Goal: Task Accomplishment & Management: Complete application form

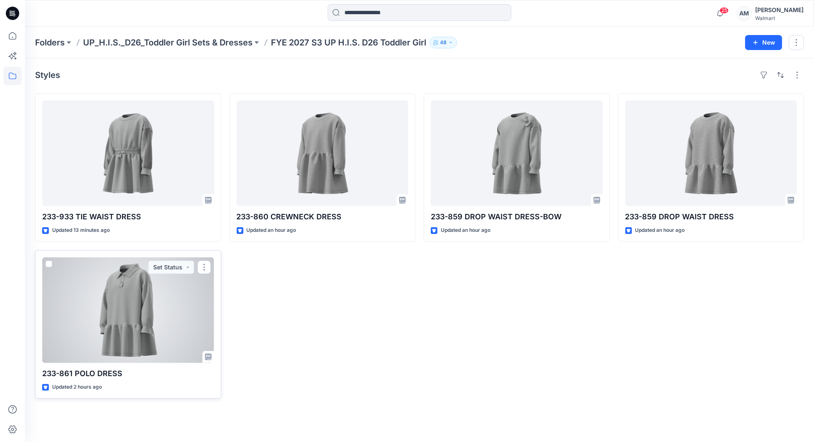
click at [135, 323] on div at bounding box center [128, 311] width 172 height 106
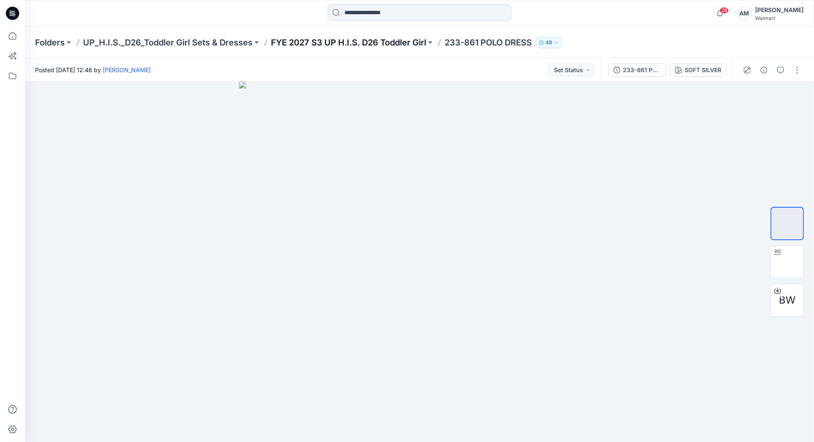
click at [371, 41] on p "FYE 2027 S3 UP H.I.S. D26 Toddler Girl" at bounding box center [348, 43] width 155 height 12
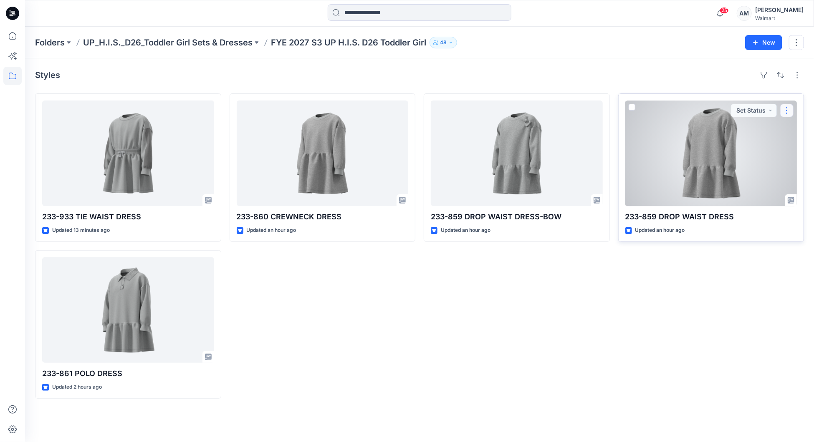
click at [788, 109] on button "button" at bounding box center [786, 110] width 13 height 13
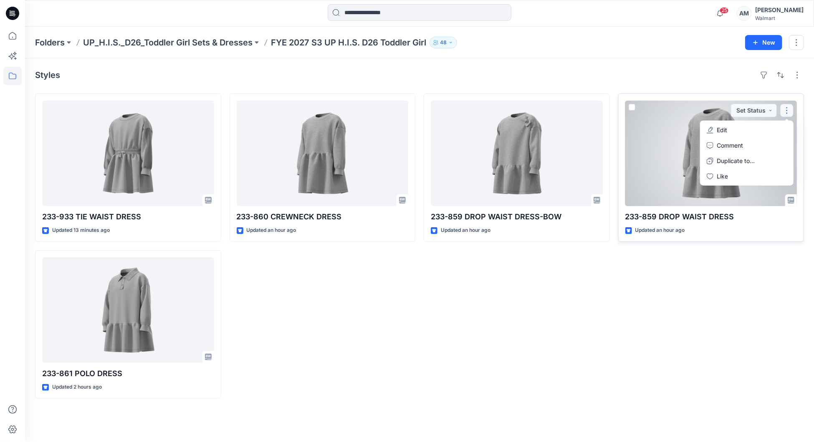
click at [731, 133] on button "Edit" at bounding box center [747, 129] width 90 height 15
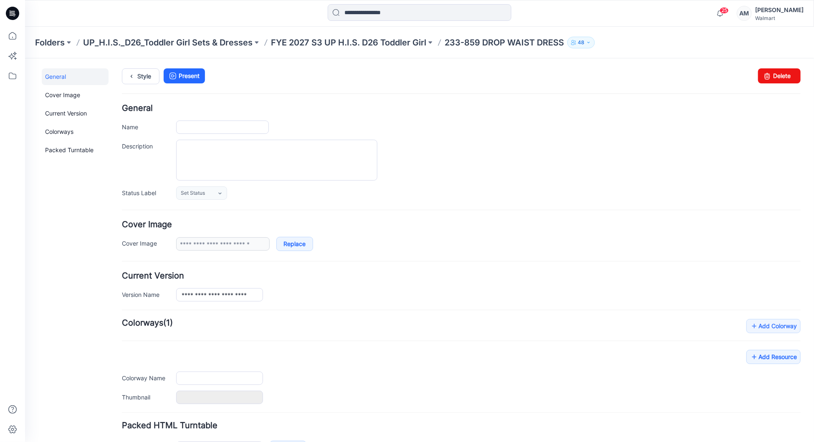
type input "**********"
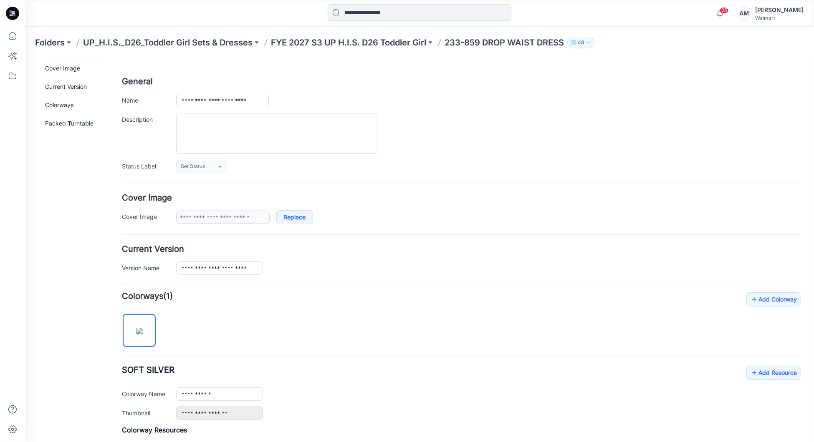
scroll to position [125, 0]
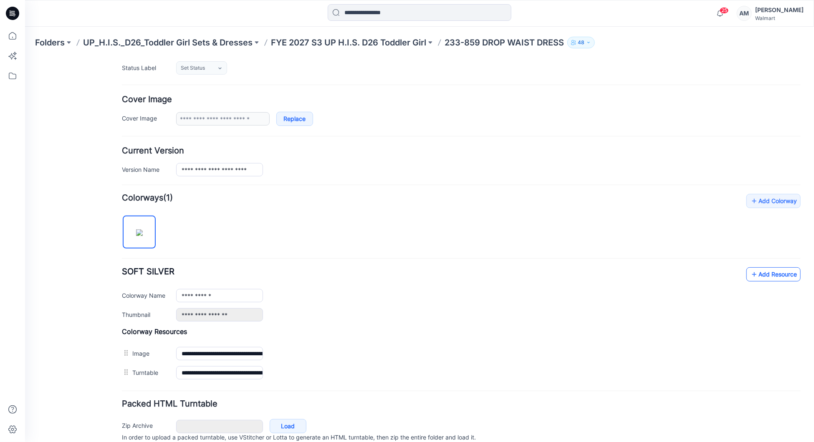
click at [774, 273] on link "Add Resource" at bounding box center [773, 274] width 54 height 14
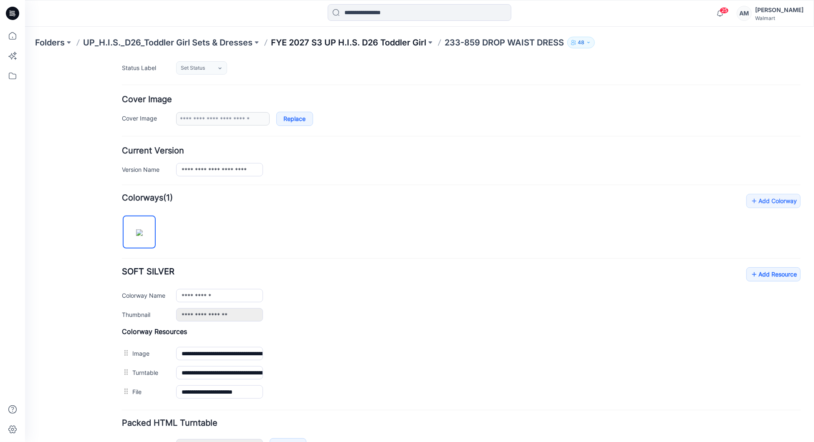
click at [348, 40] on p "FYE 2027 S3 UP H.I.S. D26 Toddler Girl" at bounding box center [348, 43] width 155 height 12
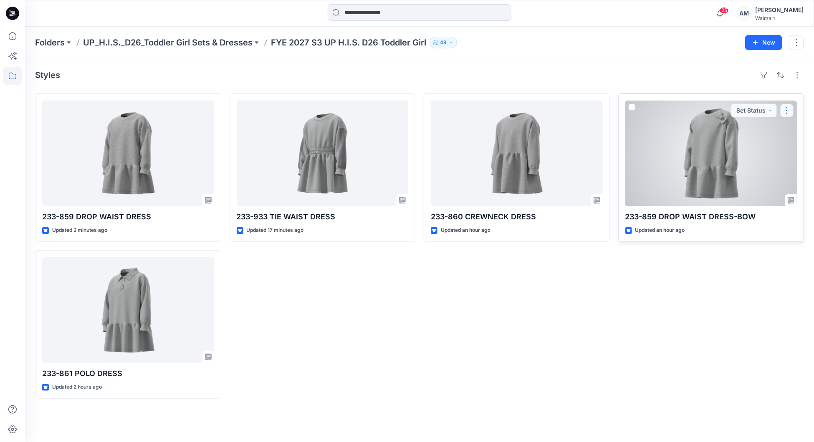
click at [785, 109] on button "button" at bounding box center [786, 110] width 13 height 13
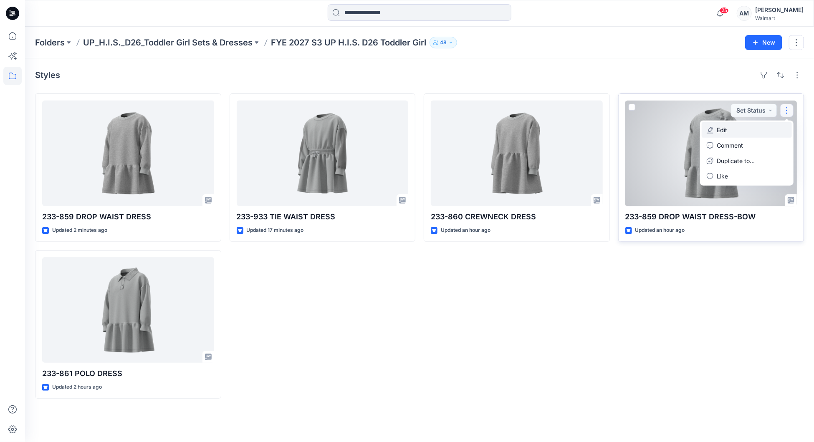
click at [738, 130] on button "Edit" at bounding box center [747, 129] width 90 height 15
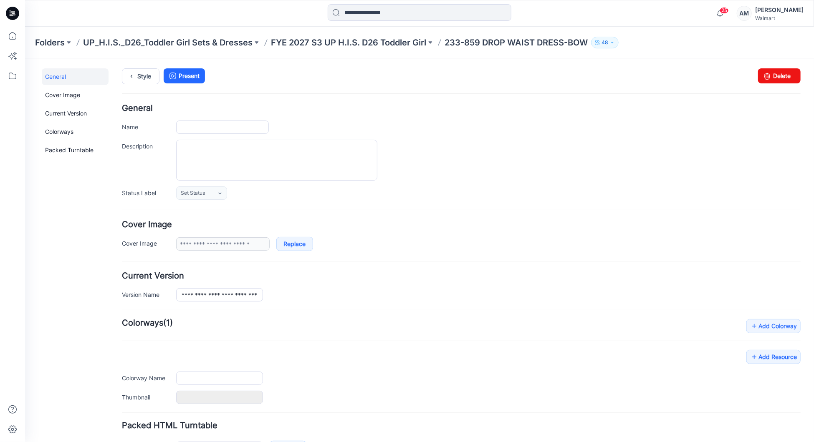
type input "**********"
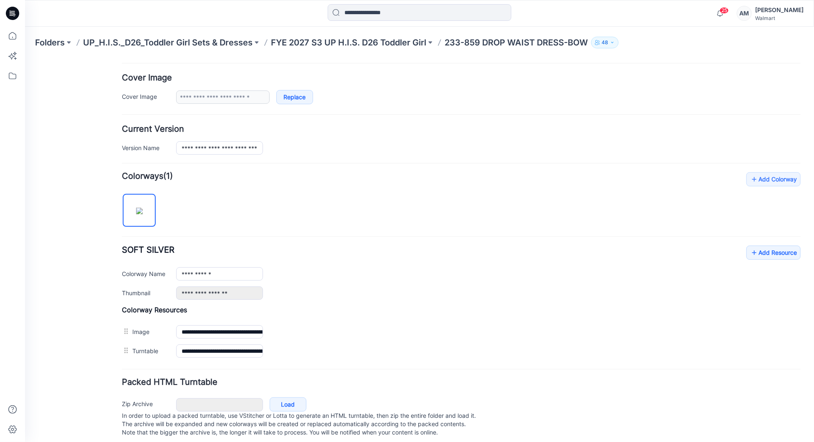
scroll to position [159, 0]
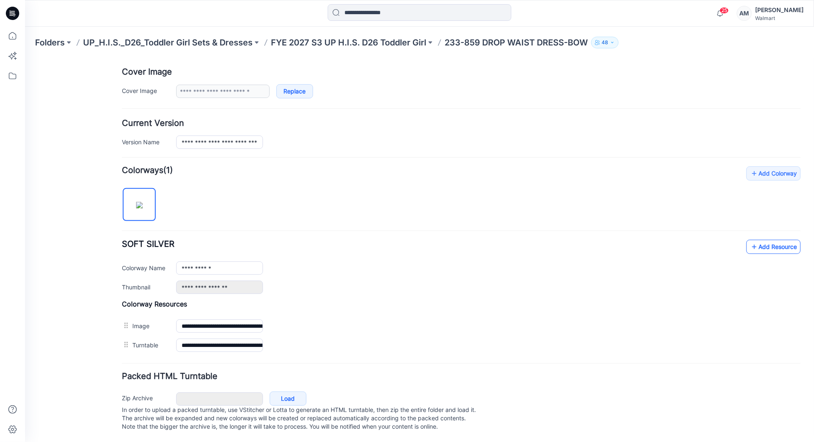
click at [758, 240] on link "Add Resource" at bounding box center [773, 247] width 54 height 14
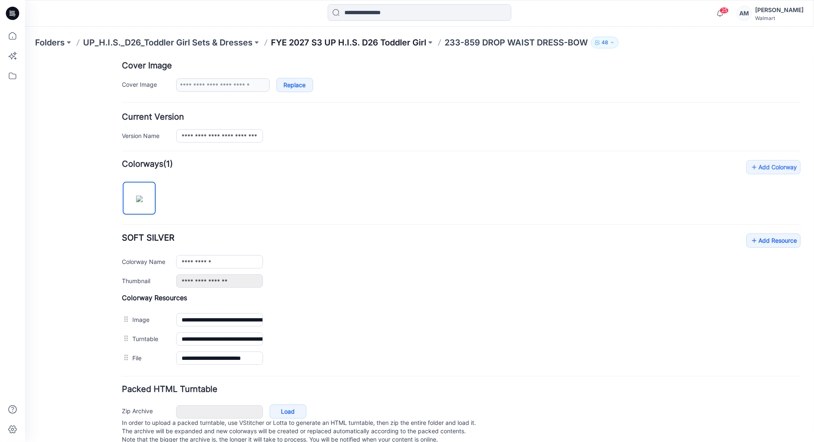
click at [324, 42] on p "FYE 2027 S3 UP H.I.S. D26 Toddler Girl" at bounding box center [348, 43] width 155 height 12
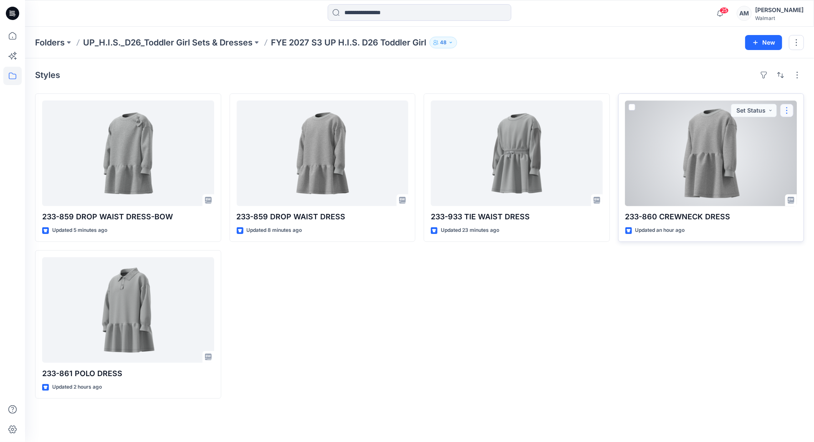
click at [788, 111] on button "button" at bounding box center [786, 110] width 13 height 13
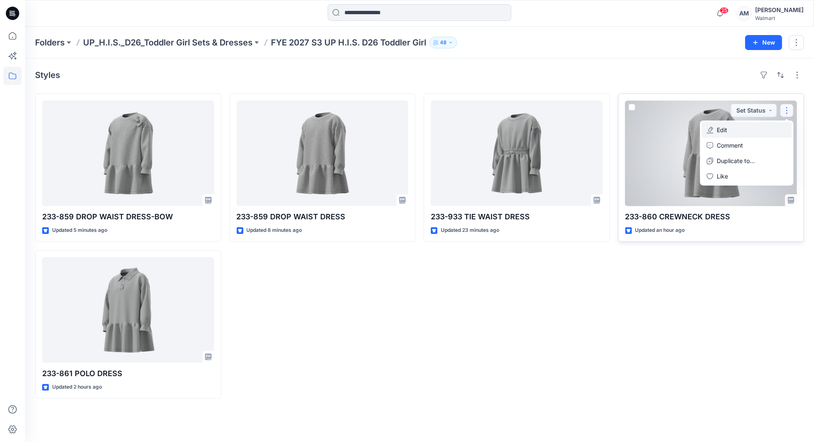
click at [729, 130] on button "Edit" at bounding box center [747, 129] width 90 height 15
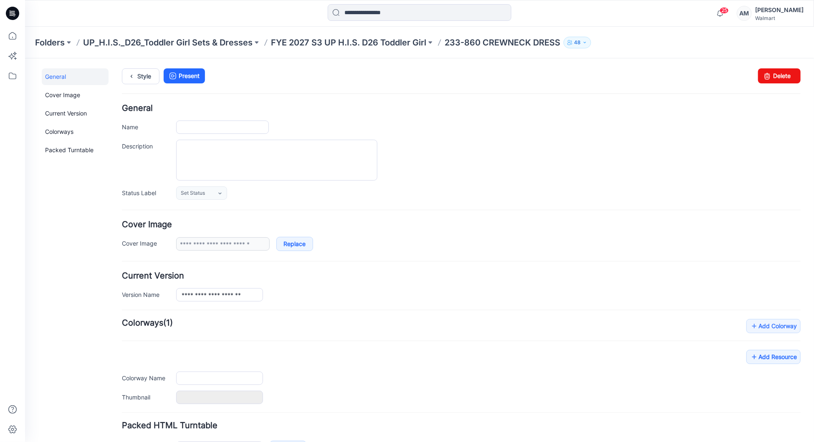
type input "**********"
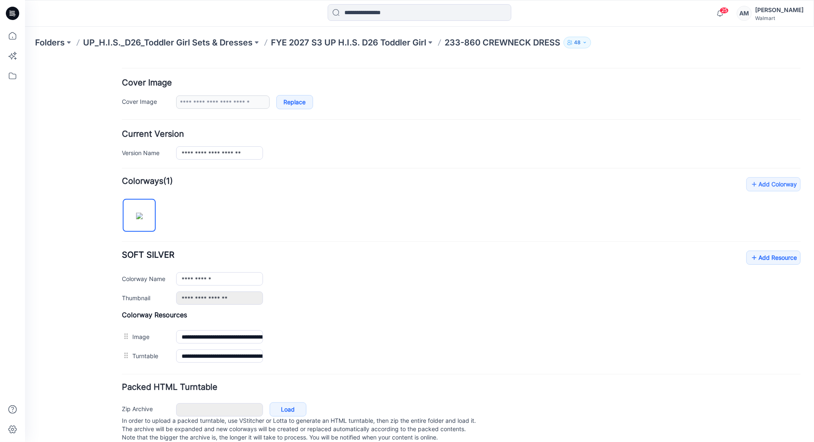
scroll to position [159, 0]
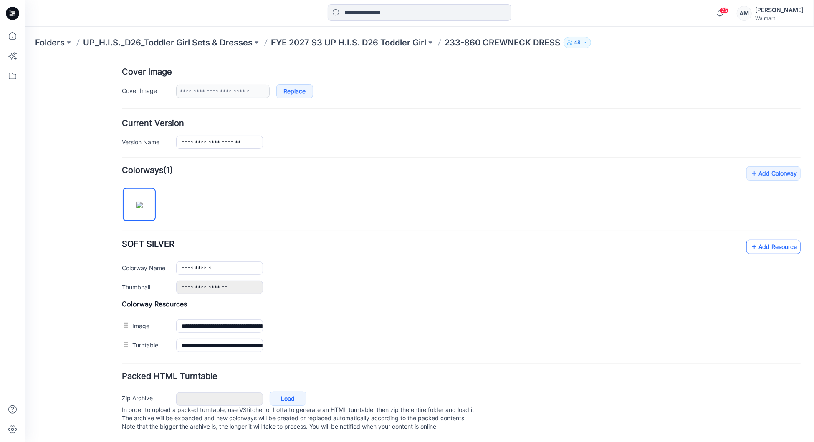
click at [768, 240] on link "Add Resource" at bounding box center [773, 247] width 54 height 14
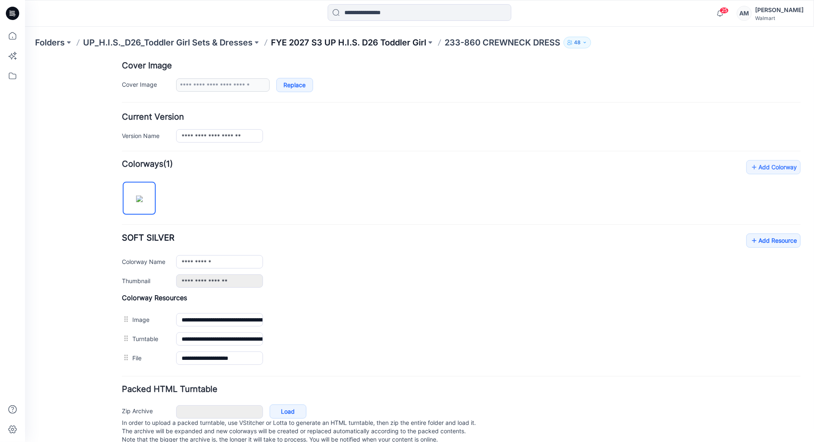
click at [299, 45] on p "FYE 2027 S3 UP H.I.S. D26 Toddler Girl" at bounding box center [348, 43] width 155 height 12
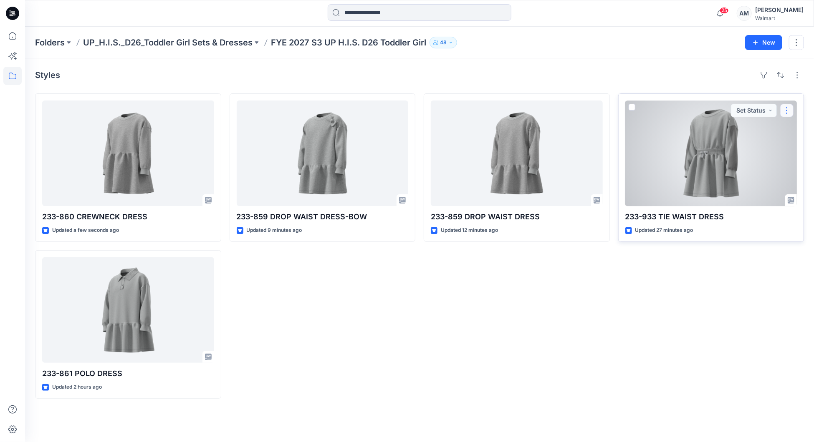
click at [788, 112] on button "button" at bounding box center [786, 110] width 13 height 13
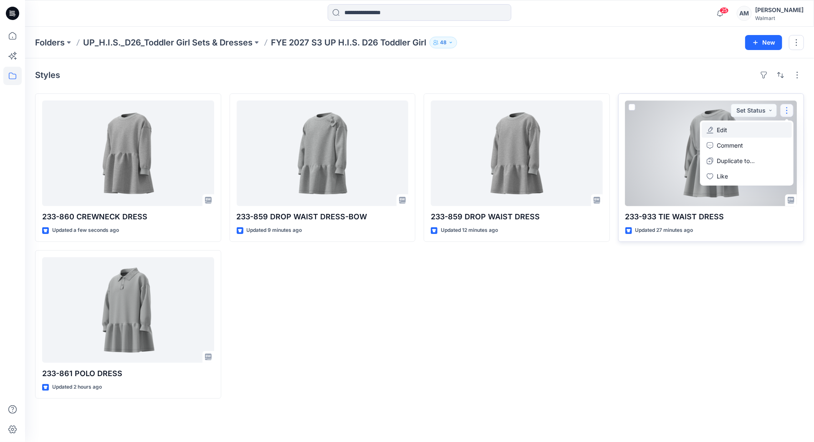
click at [728, 129] on button "Edit" at bounding box center [747, 129] width 90 height 15
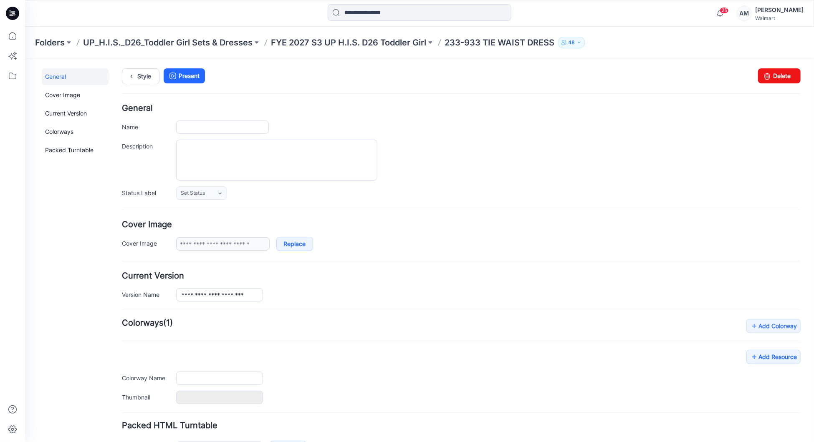
type input "**********"
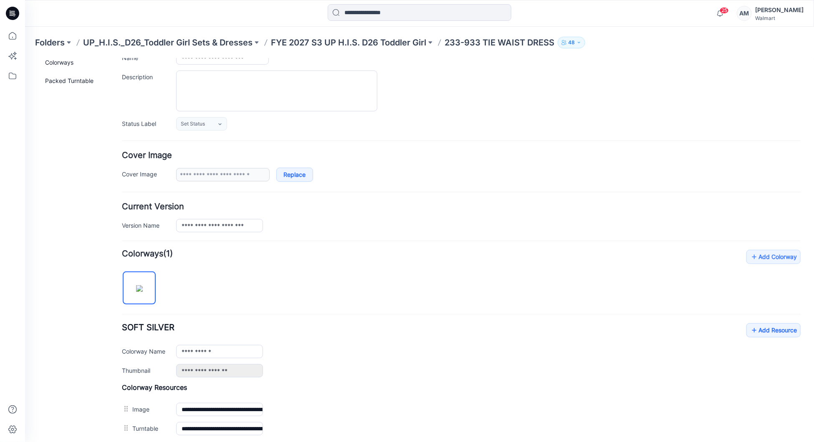
scroll to position [159, 0]
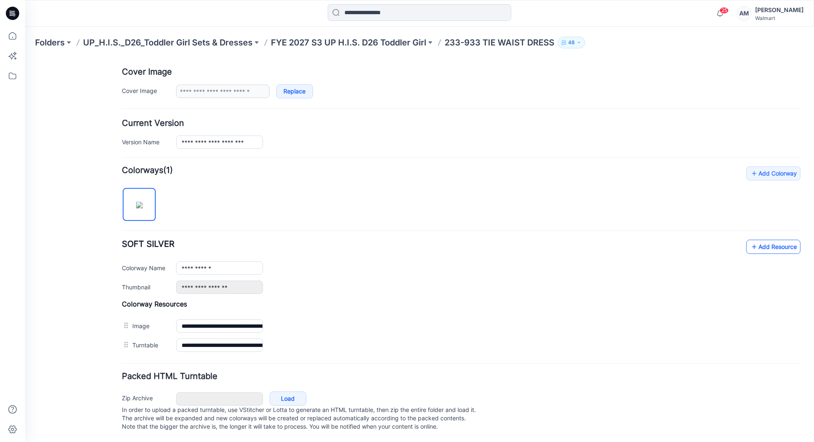
click at [768, 240] on link "Add Resource" at bounding box center [773, 247] width 54 height 14
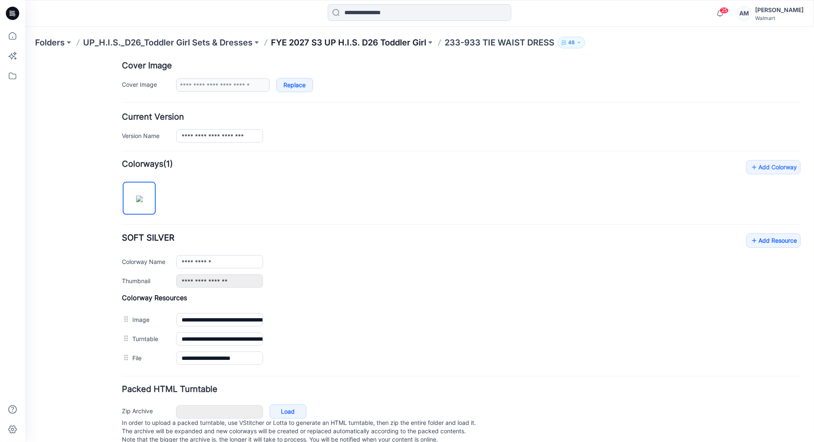
click at [376, 40] on p "FYE 2027 S3 UP H.I.S. D26 Toddler Girl" at bounding box center [348, 43] width 155 height 12
